Goal: Find specific page/section: Find specific page/section

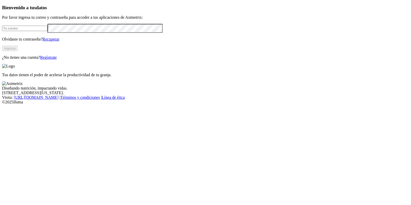
type input "[PERSON_NAME][EMAIL_ADDRESS][PERSON_NAME][DOMAIN_NAME]"
click at [17, 51] on button "Ingresa" at bounding box center [9, 48] width 15 height 5
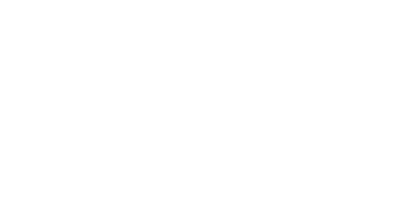
click at [337, 55] on div at bounding box center [207, 102] width 411 height 205
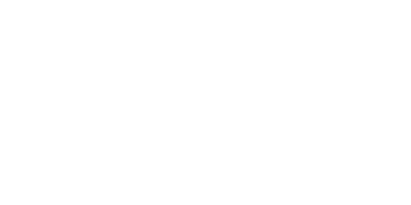
scroll to position [53, 0]
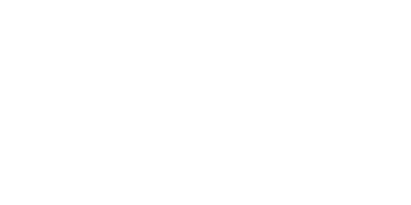
scroll to position [77, 0]
drag, startPoint x: 349, startPoint y: 25, endPoint x: 349, endPoint y: 37, distance: 12.8
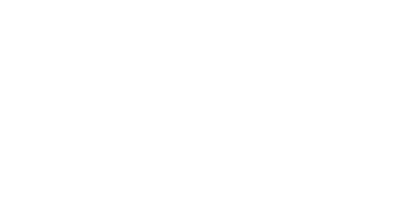
scroll to position [78, 0]
